Goal: Navigation & Orientation: Find specific page/section

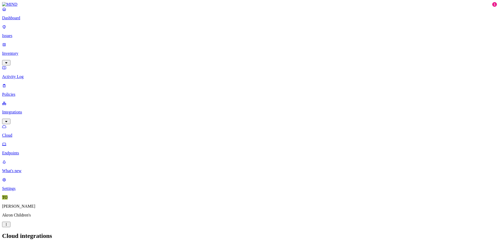
click at [24, 151] on p "Endpoints" at bounding box center [249, 153] width 494 height 5
click at [23, 110] on p "Integrations" at bounding box center [249, 112] width 494 height 5
click at [18, 51] on p "Inventory" at bounding box center [249, 53] width 494 height 5
click at [18, 33] on p "Issues" at bounding box center [249, 35] width 494 height 5
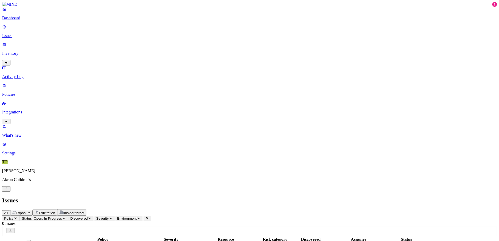
click at [21, 20] on p "Dashboard" at bounding box center [249, 18] width 494 height 5
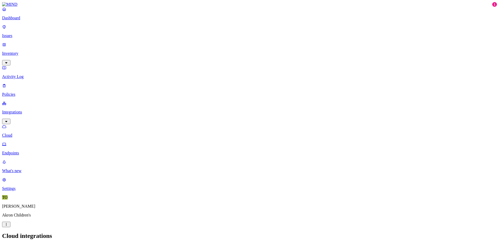
click at [17, 92] on p "Policies" at bounding box center [249, 94] width 494 height 5
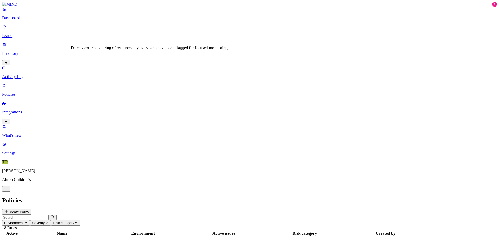
click at [48, 121] on nav "Dashboard Issues Inventory Activity Log Policies Integrations What's new 1 Sett…" at bounding box center [249, 81] width 494 height 149
click at [13, 74] on p "Activity Log" at bounding box center [249, 76] width 494 height 5
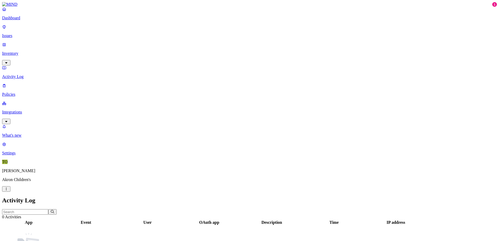
click at [25, 51] on p "Inventory" at bounding box center [249, 53] width 494 height 5
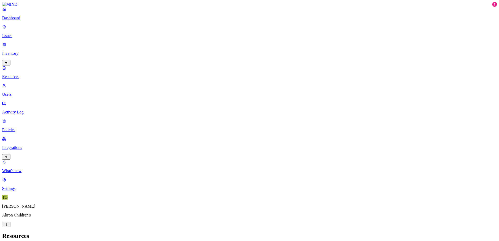
click at [28, 92] on p "Users" at bounding box center [249, 94] width 494 height 5
click at [21, 44] on link "Inventory" at bounding box center [249, 53] width 494 height 22
click at [17, 33] on p "Issues" at bounding box center [249, 35] width 494 height 5
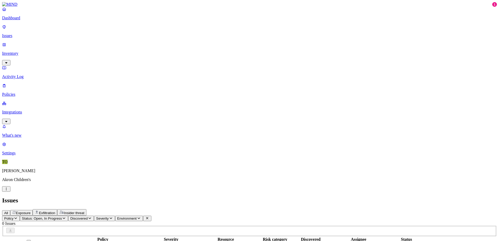
click at [17, 20] on p "Dashboard" at bounding box center [249, 18] width 494 height 5
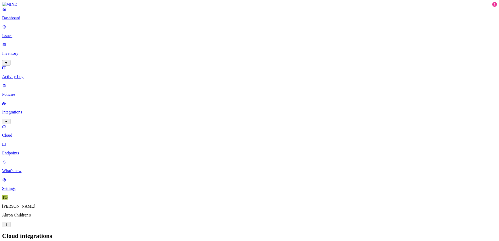
click at [33, 173] on p "What's new" at bounding box center [249, 170] width 494 height 5
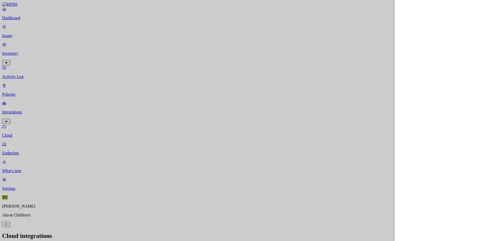
click at [17, 210] on div at bounding box center [249, 120] width 499 height 241
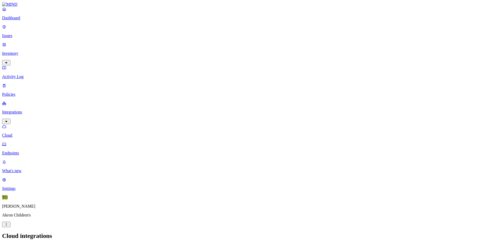
click at [17, 191] on p "Settings" at bounding box center [249, 188] width 494 height 5
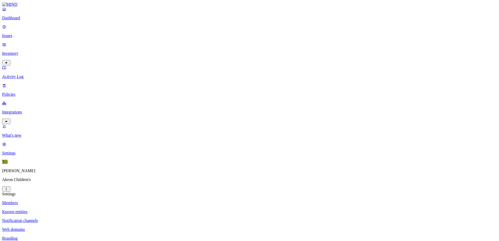
click at [81, 209] on p "Known entities" at bounding box center [249, 211] width 494 height 5
click at [80, 218] on p "Notification channels" at bounding box center [249, 220] width 494 height 5
click at [75, 227] on p "Web domains" at bounding box center [249, 229] width 494 height 5
click at [75, 236] on p "Branding" at bounding box center [249, 238] width 494 height 5
click at [21, 173] on p "[PERSON_NAME]" at bounding box center [249, 170] width 494 height 5
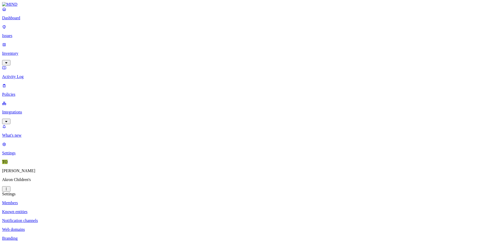
click at [14, 173] on p "[PERSON_NAME]" at bounding box center [249, 170] width 494 height 5
click at [5, 164] on span "TO" at bounding box center [4, 162] width 5 height 4
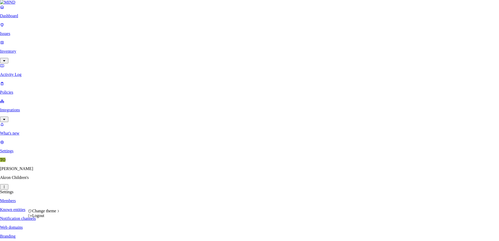
click at [49, 233] on html "Dashboard Issues Inventory Activity Log Policies Integrations What's new 1 Sett…" at bounding box center [249, 189] width 499 height 378
drag, startPoint x: 36, startPoint y: 106, endPoint x: 33, endPoint y: 45, distance: 60.8
click at [36, 105] on html "Dashboard Issues Inventory Activity Log Policies Integrations What's new 1 Sett…" at bounding box center [249, 189] width 499 height 378
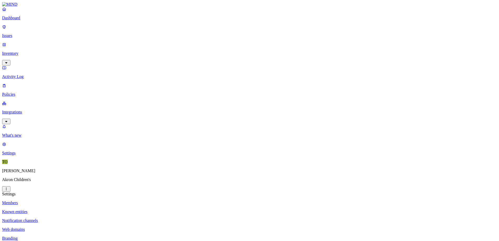
click at [17, 20] on p "Dashboard" at bounding box center [249, 18] width 494 height 5
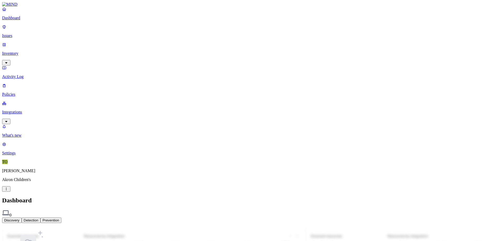
click at [17, 7] on img at bounding box center [9, 4] width 15 height 5
click at [15, 33] on p "Issues" at bounding box center [249, 35] width 494 height 5
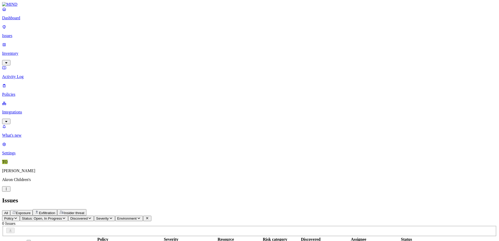
click at [6, 43] on icon at bounding box center [4, 44] width 4 height 3
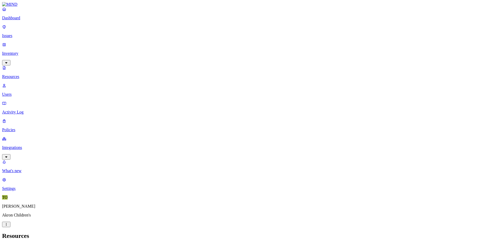
click at [31, 110] on p "Activity Log" at bounding box center [249, 112] width 494 height 5
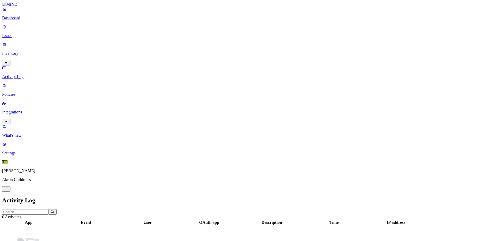
click at [19, 92] on p "Policies" at bounding box center [249, 94] width 494 height 5
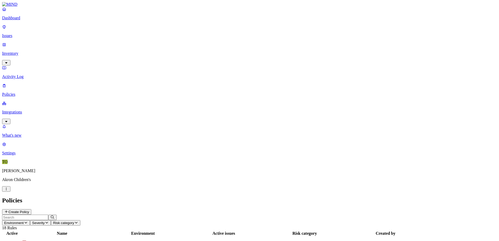
click at [20, 110] on p "Integrations" at bounding box center [249, 112] width 494 height 5
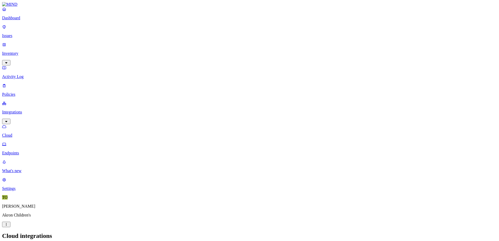
click at [23, 151] on p "Endpoints" at bounding box center [249, 153] width 494 height 5
click at [23, 191] on link "Settings" at bounding box center [249, 184] width 494 height 14
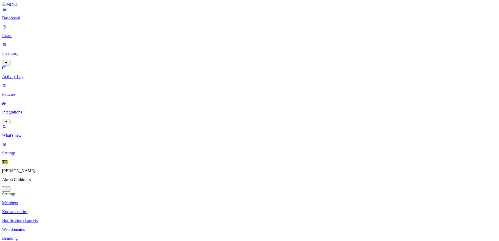
click at [74, 209] on p "Known entities" at bounding box center [249, 211] width 494 height 5
click at [75, 218] on p "Notification channels" at bounding box center [249, 220] width 494 height 5
click at [76, 227] on p "Web domains" at bounding box center [249, 229] width 494 height 5
